Goal: Information Seeking & Learning: Check status

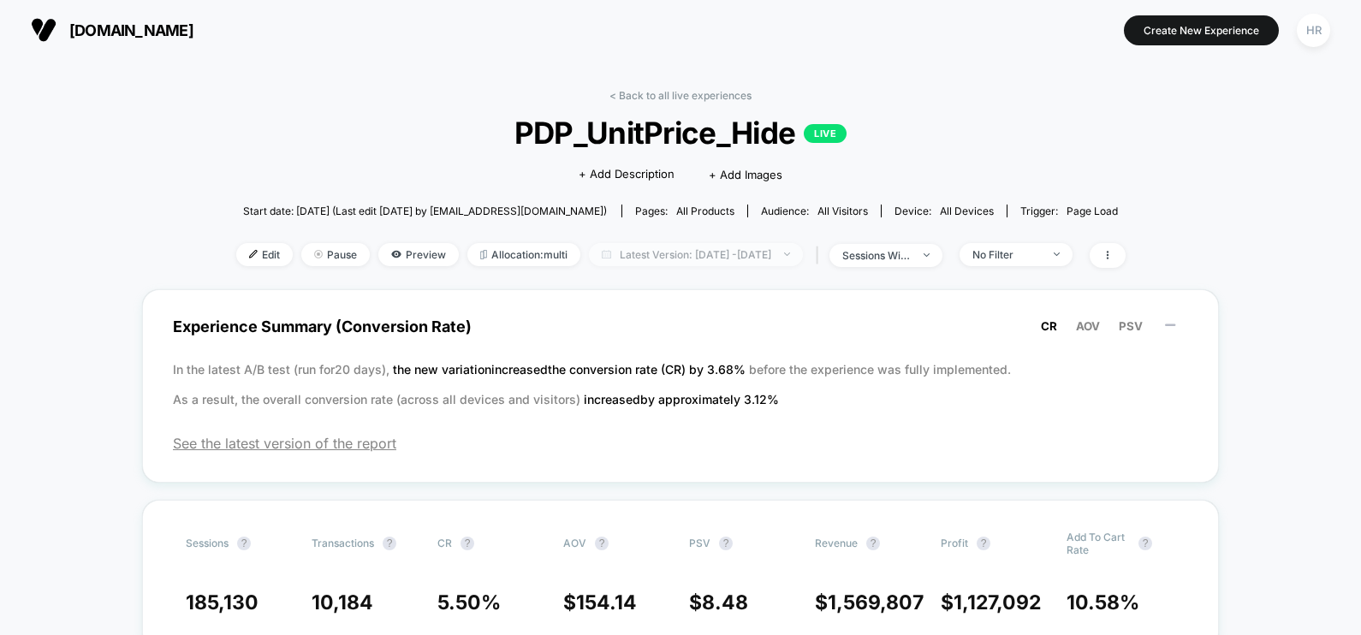
click at [711, 247] on span "Latest Version: Jul 8, 2025 - Aug 13, 2025" at bounding box center [696, 254] width 214 height 23
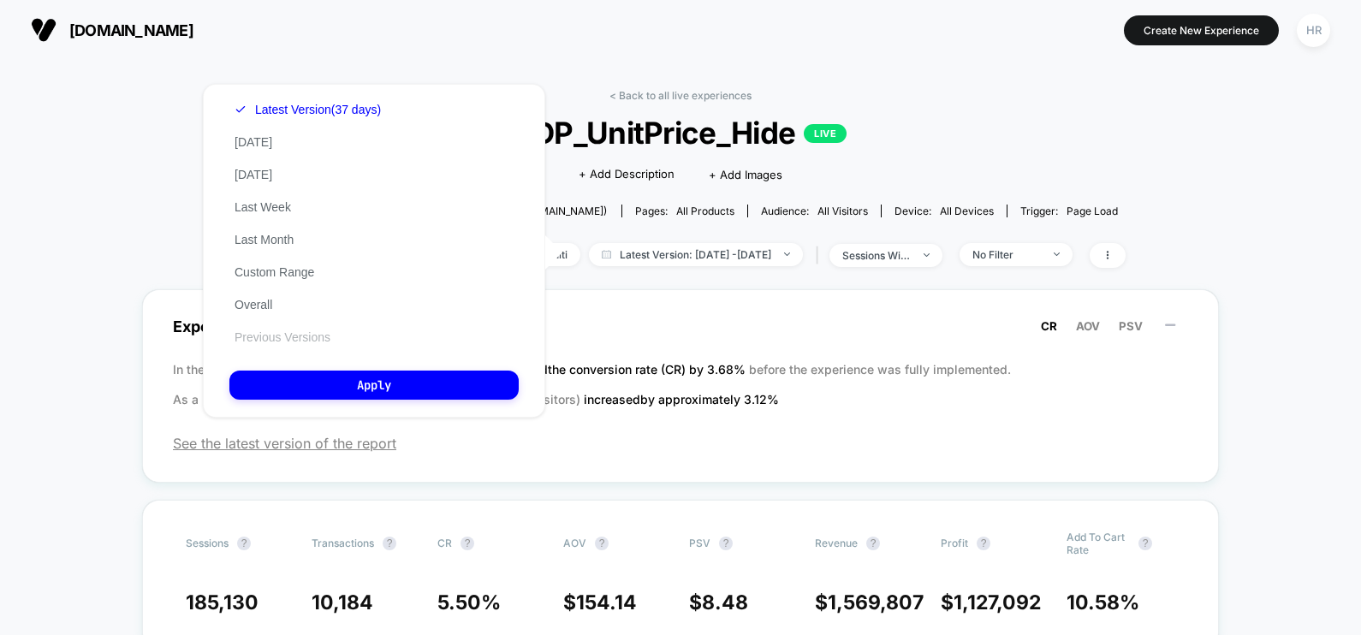
click at [289, 341] on button "Previous Versions" at bounding box center [282, 337] width 106 height 15
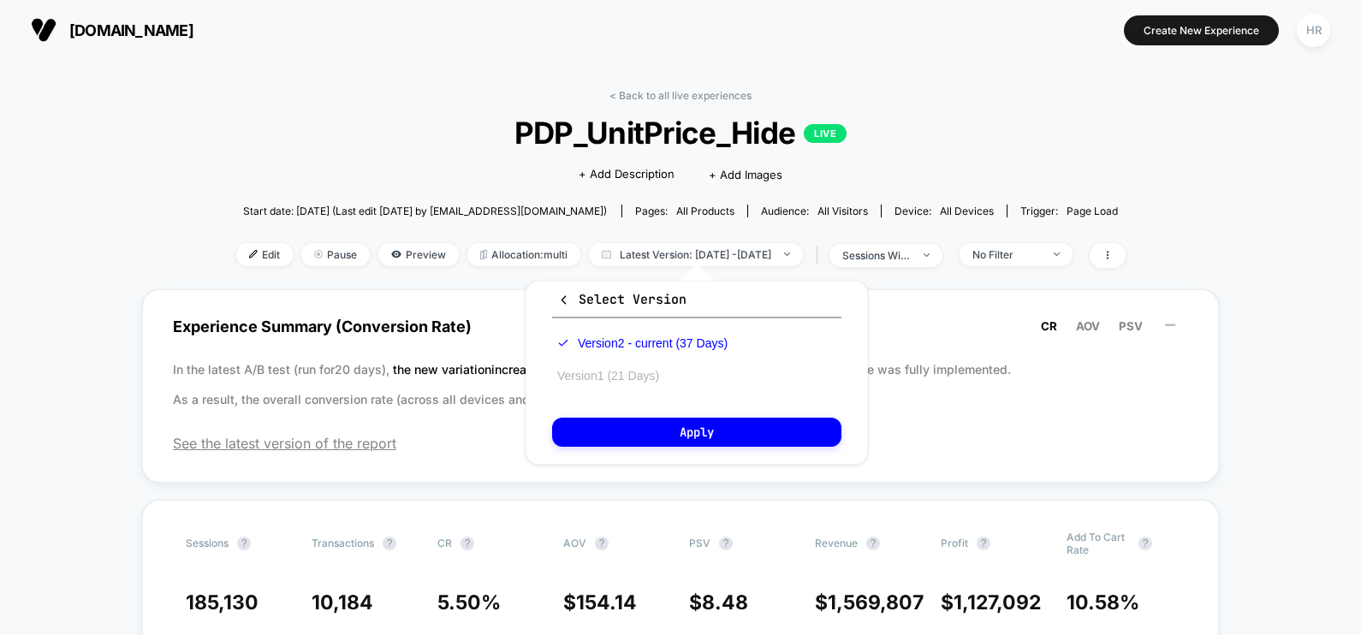
click at [634, 381] on button "Version 1 (21 Days)" at bounding box center [608, 375] width 112 height 15
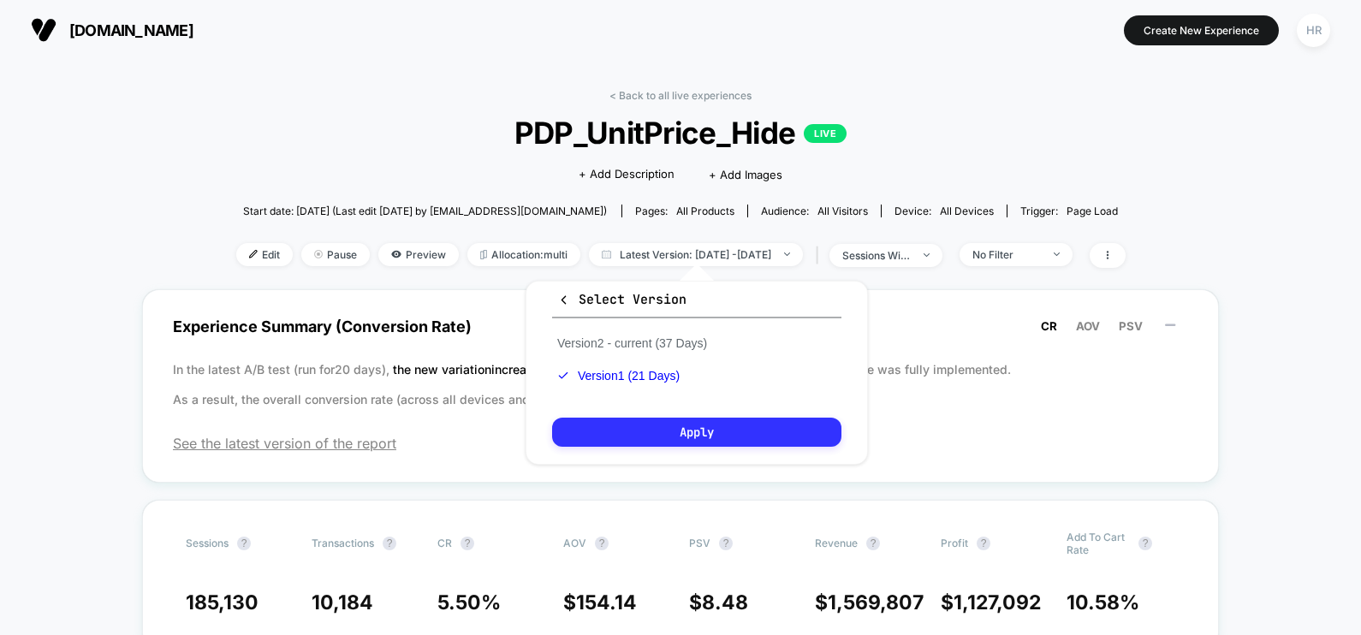
click at [659, 428] on button "Apply" at bounding box center [696, 432] width 289 height 29
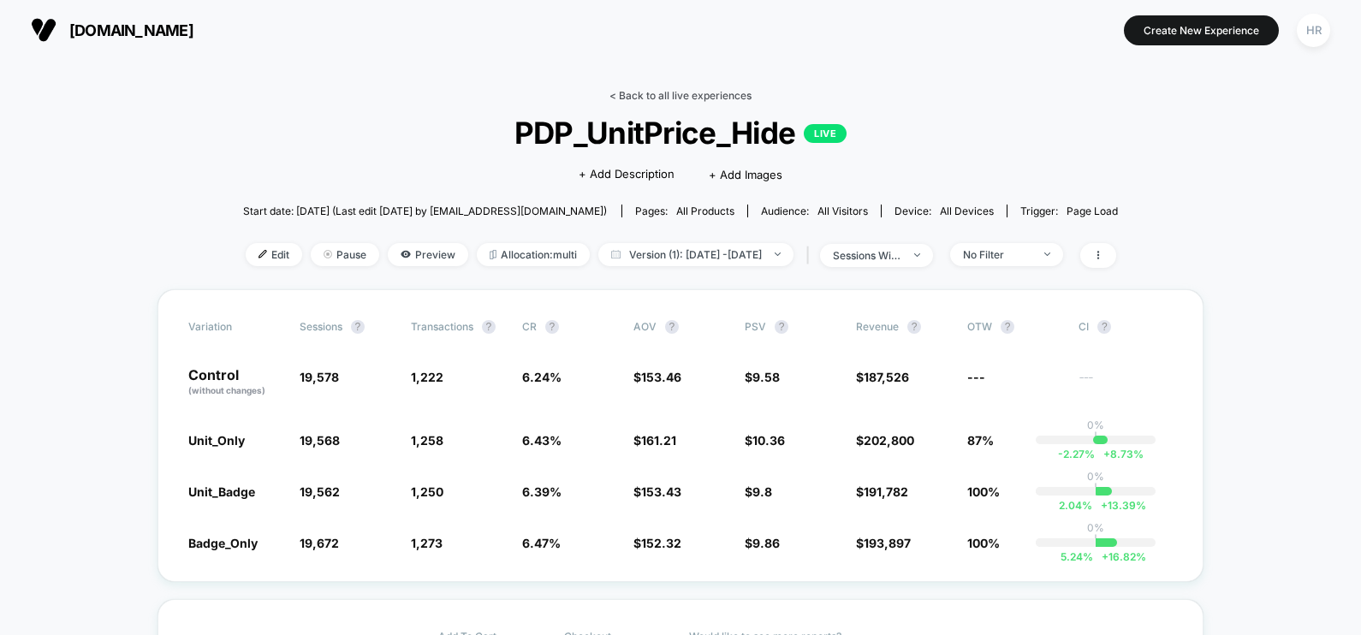
click at [654, 94] on link "< Back to all live experiences" at bounding box center [681, 95] width 142 height 13
